Goal: Information Seeking & Learning: Check status

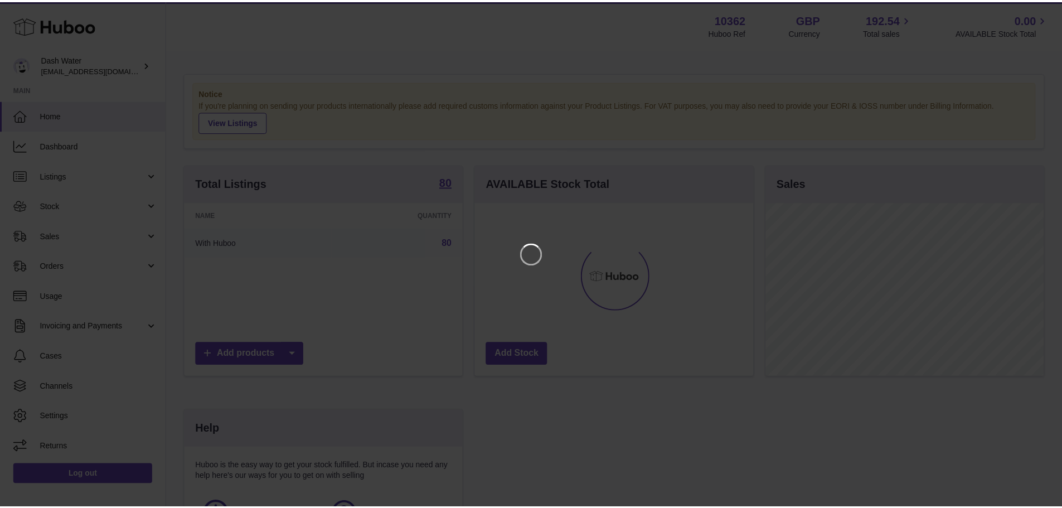
scroll to position [174, 281]
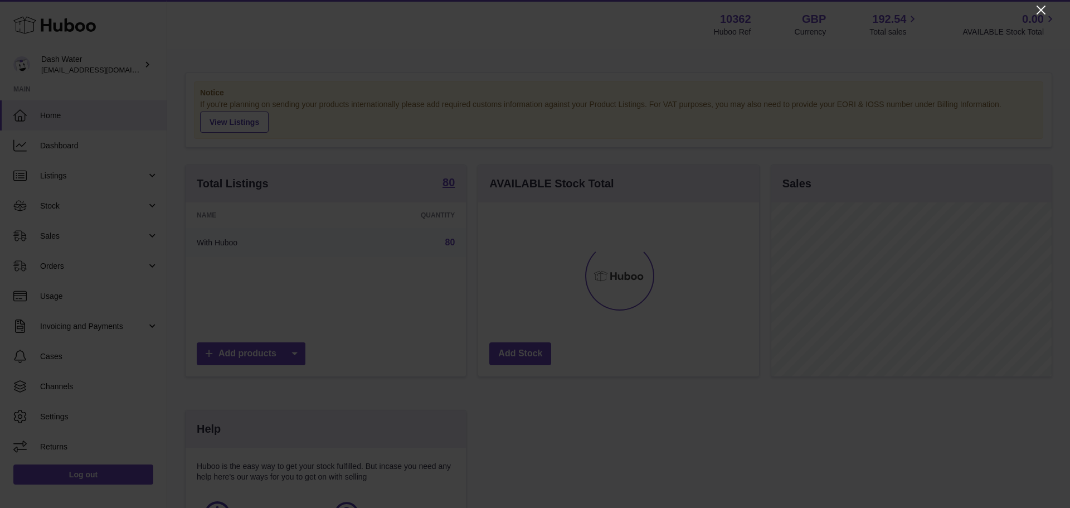
click at [1038, 10] on icon "Close" at bounding box center [1040, 9] width 13 height 13
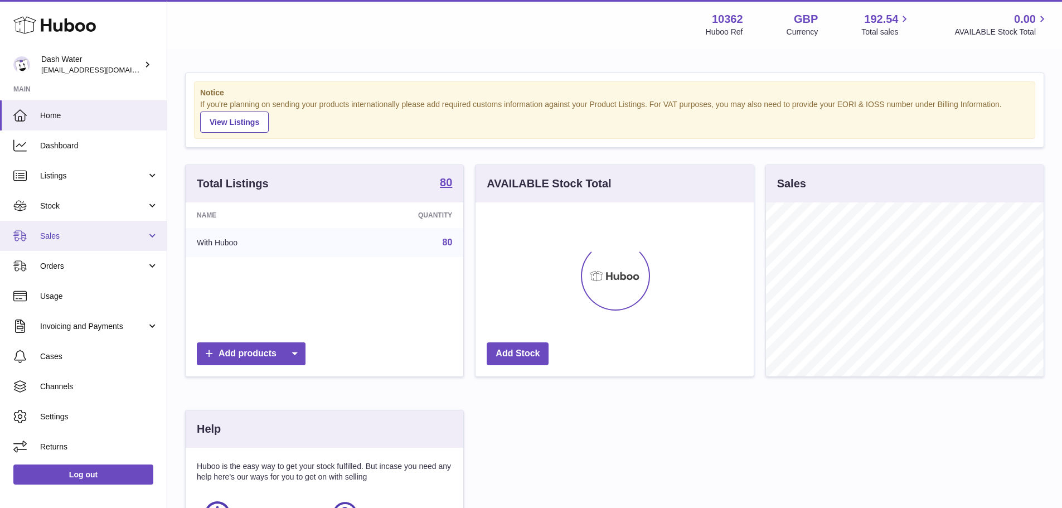
click at [76, 236] on span "Sales" at bounding box center [93, 236] width 106 height 11
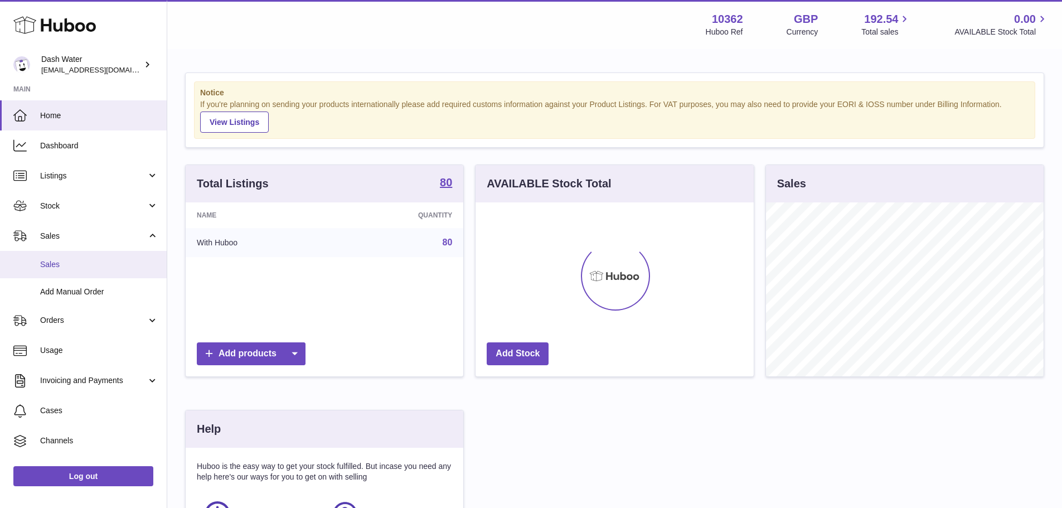
click at [55, 261] on span "Sales" at bounding box center [99, 264] width 118 height 11
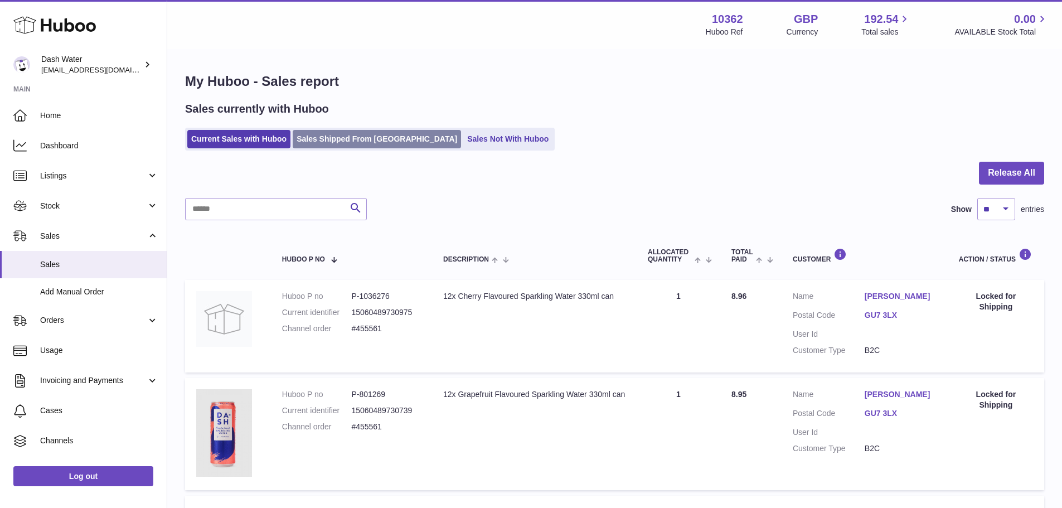
click at [383, 140] on link "Sales Shipped From Huboo" at bounding box center [377, 139] width 168 height 18
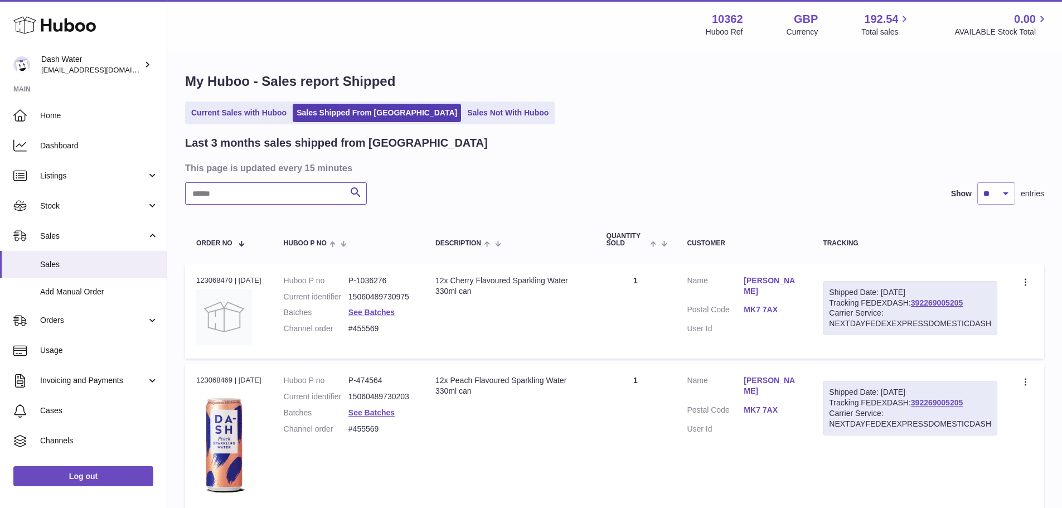
click at [280, 192] on input "text" at bounding box center [276, 193] width 182 height 22
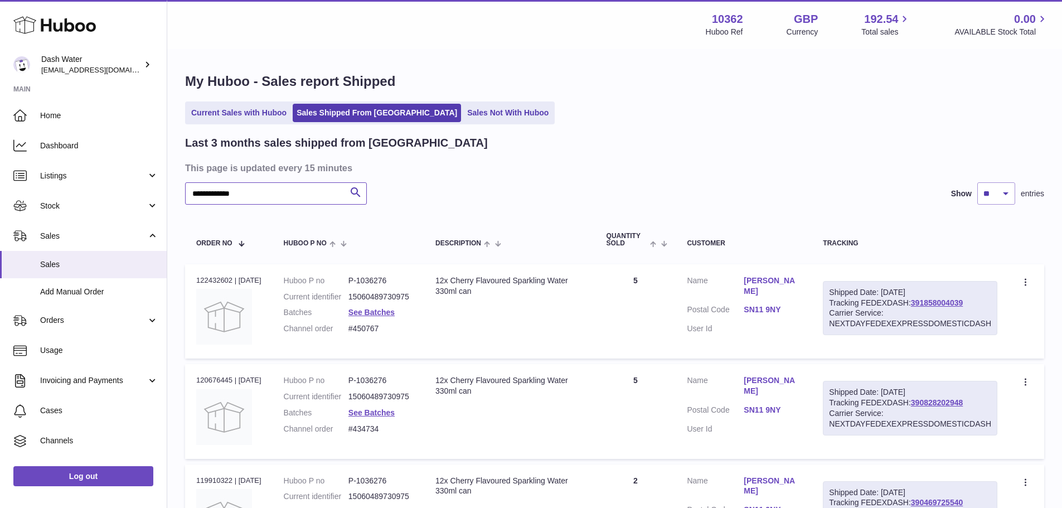
type input "**********"
click at [223, 279] on div "Order no 122432602 | 7th Aug" at bounding box center [228, 280] width 65 height 10
copy div "122432602"
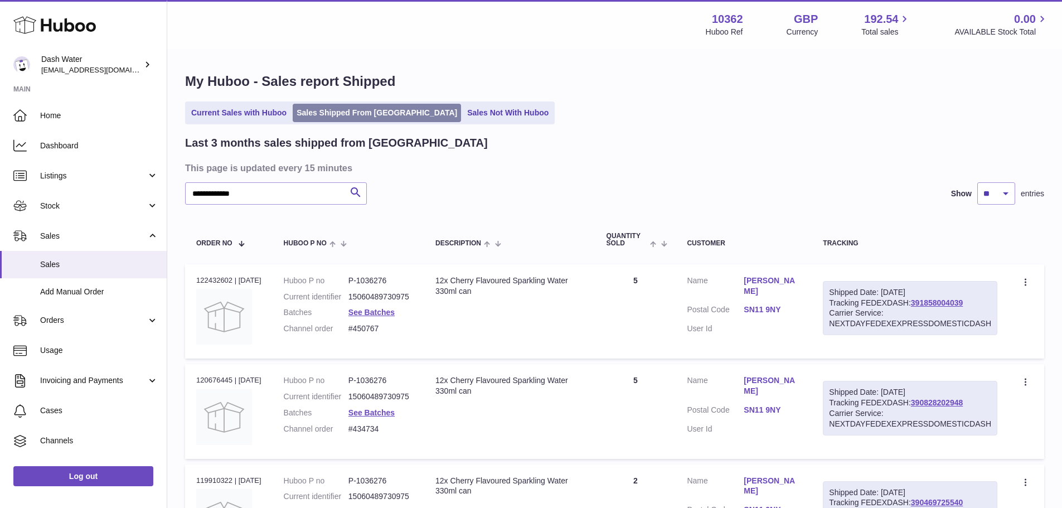
click at [331, 106] on link "Sales Shipped From [GEOGRAPHIC_DATA]" at bounding box center [377, 113] width 168 height 18
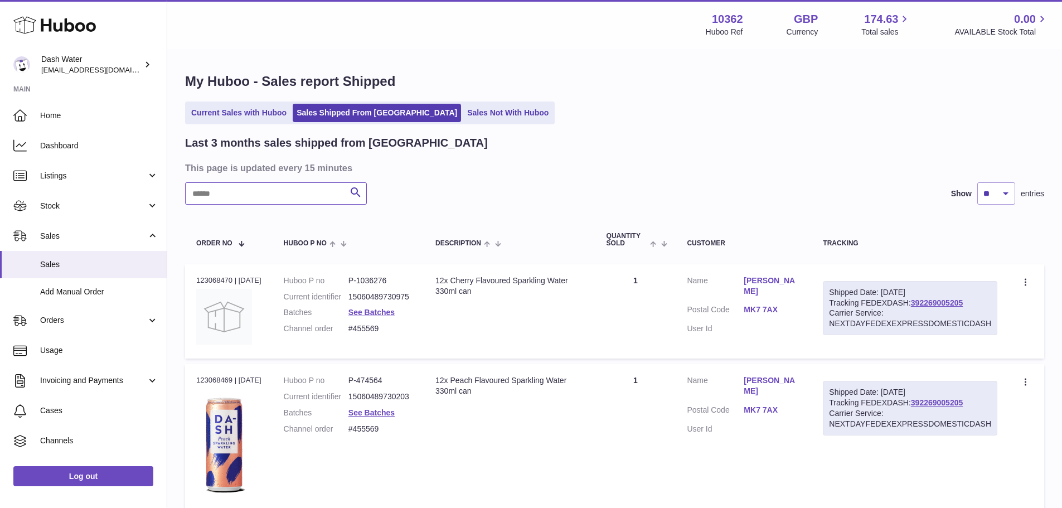
click at [223, 192] on input "text" at bounding box center [276, 193] width 182 height 22
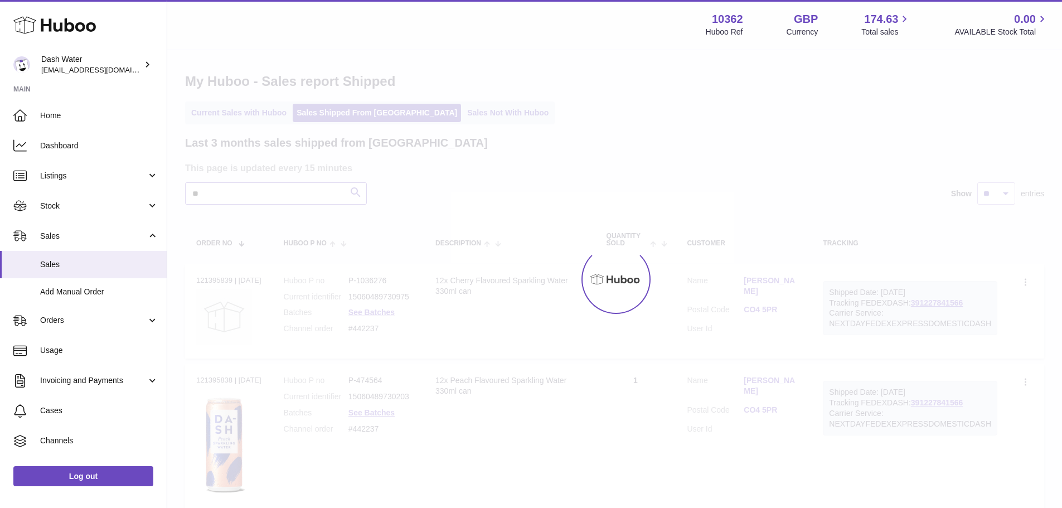
type input "*"
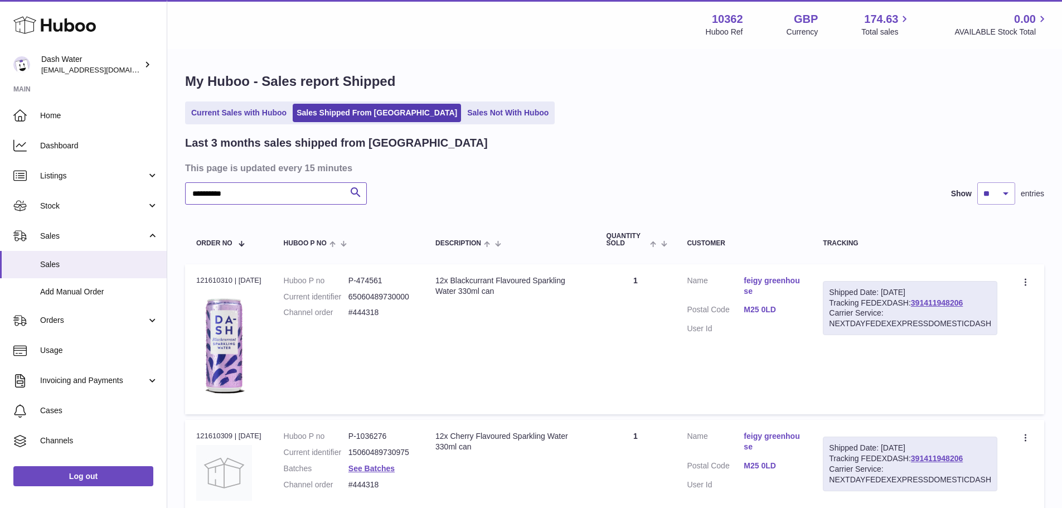
type input "**********"
click at [55, 266] on span "Sales" at bounding box center [99, 264] width 118 height 11
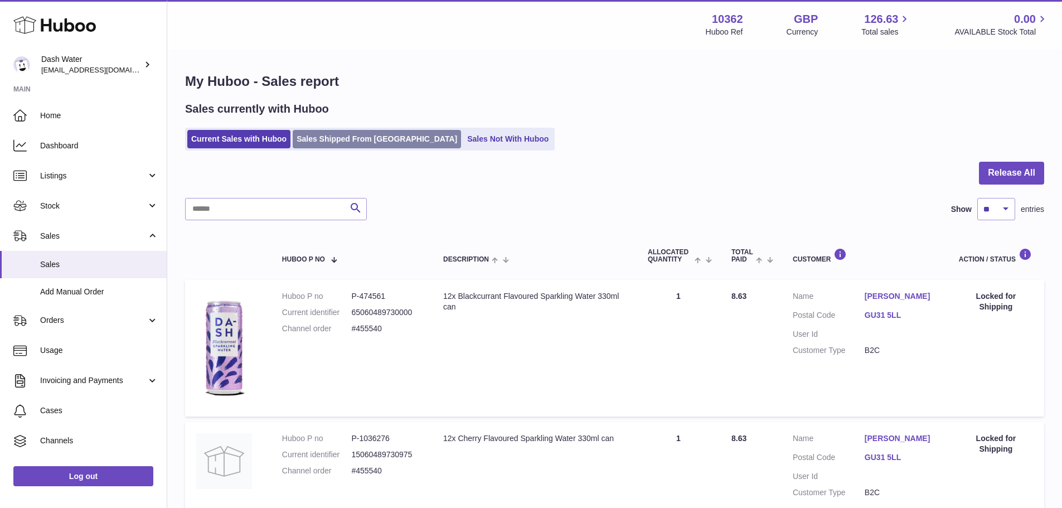
click at [387, 140] on link "Sales Shipped From [GEOGRAPHIC_DATA]" at bounding box center [377, 139] width 168 height 18
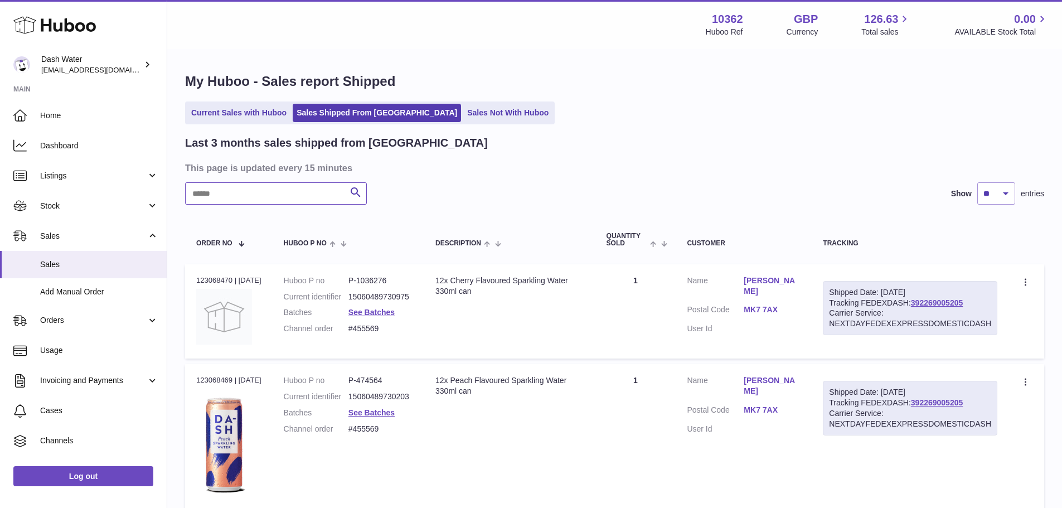
click at [294, 191] on input "text" at bounding box center [276, 193] width 182 height 22
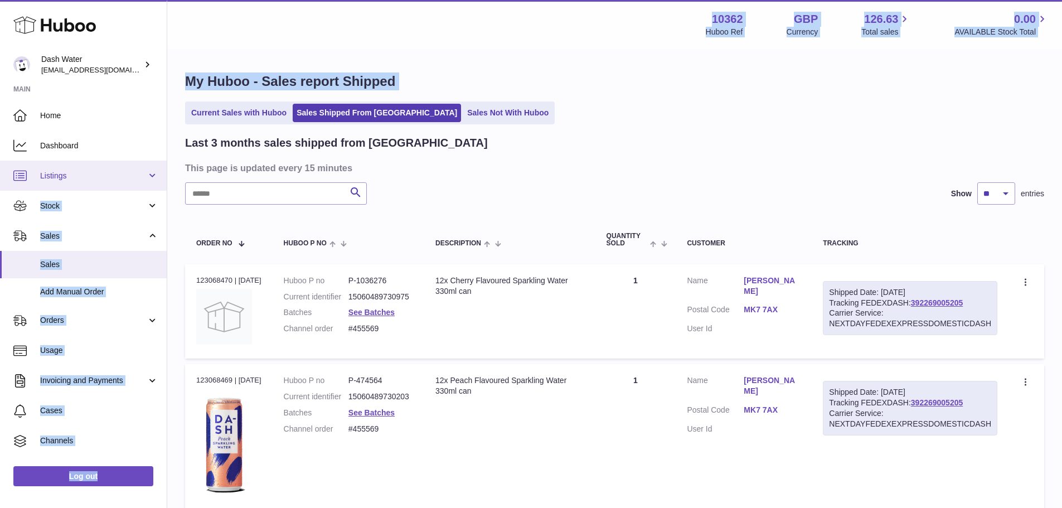
drag, startPoint x: 167, startPoint y: 119, endPoint x: 163, endPoint y: 185, distance: 66.5
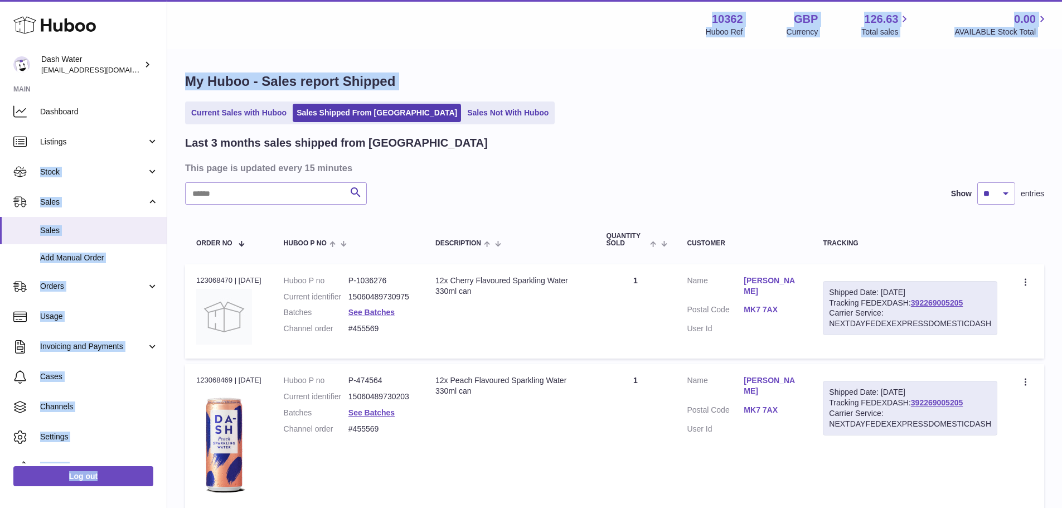
scroll to position [53, 0]
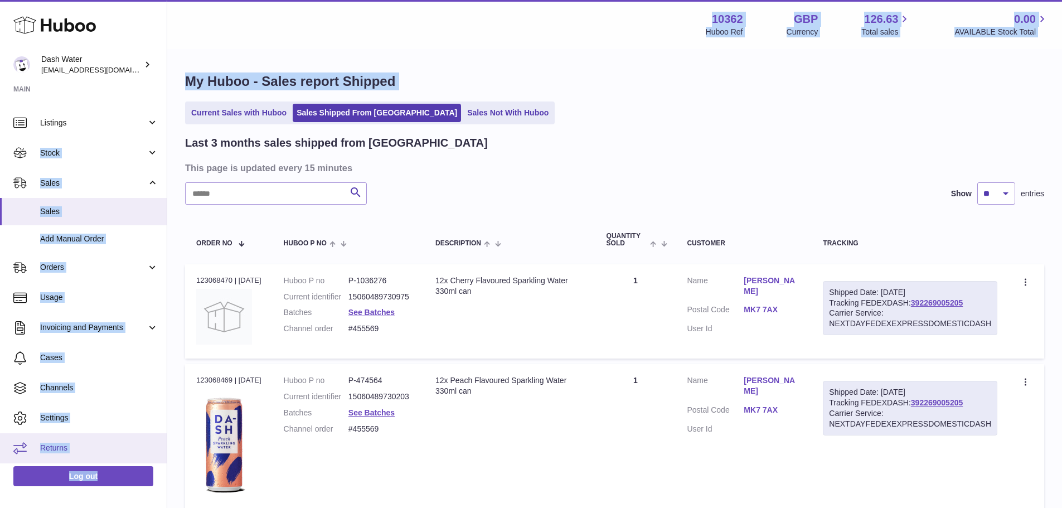
click at [60, 449] on span "Returns" at bounding box center [99, 448] width 118 height 11
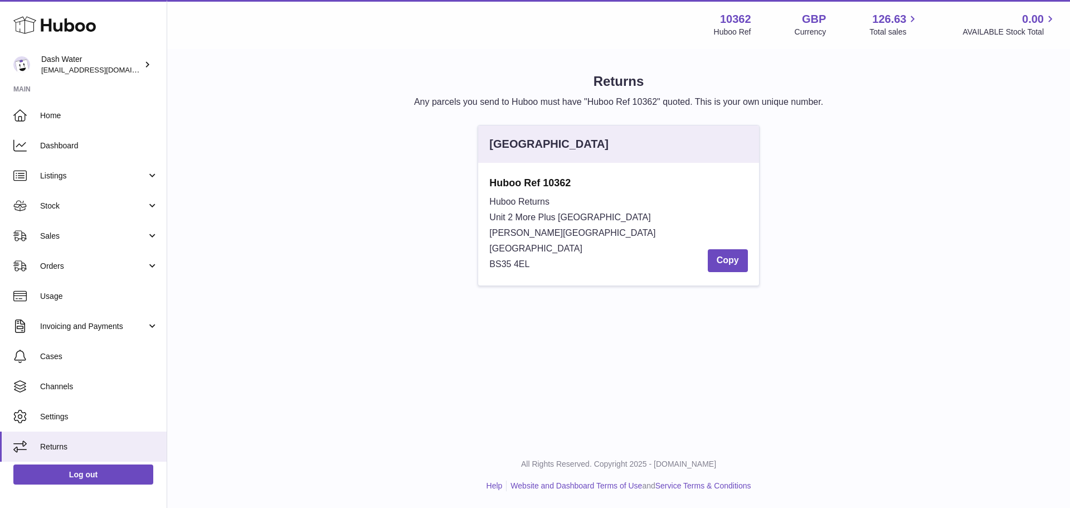
click at [512, 218] on span "Unit 2 More Plus [GEOGRAPHIC_DATA]" at bounding box center [569, 216] width 161 height 9
click at [93, 229] on link "Sales" at bounding box center [83, 236] width 167 height 30
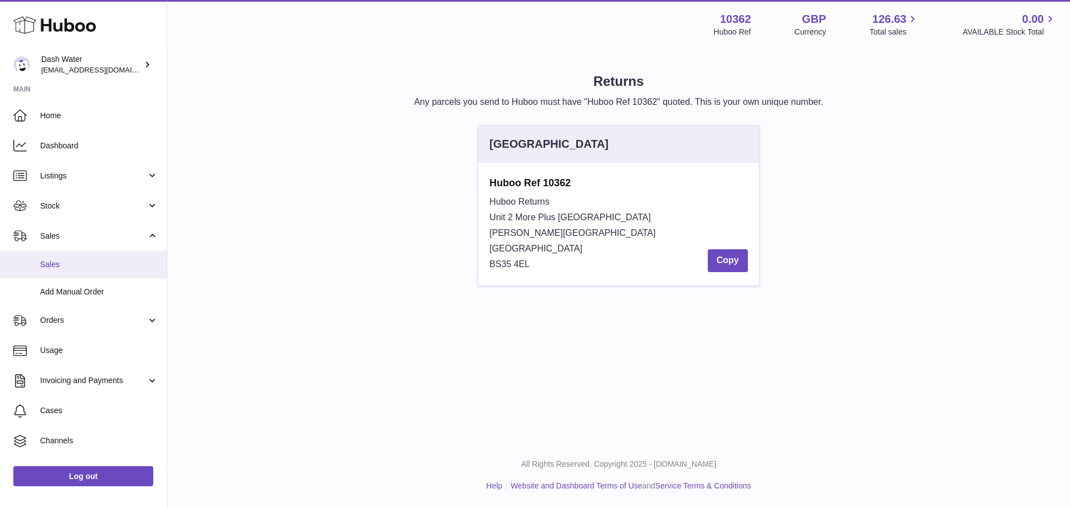
click at [65, 270] on link "Sales" at bounding box center [83, 264] width 167 height 27
